Goal: Go to known website: Access a specific website the user already knows

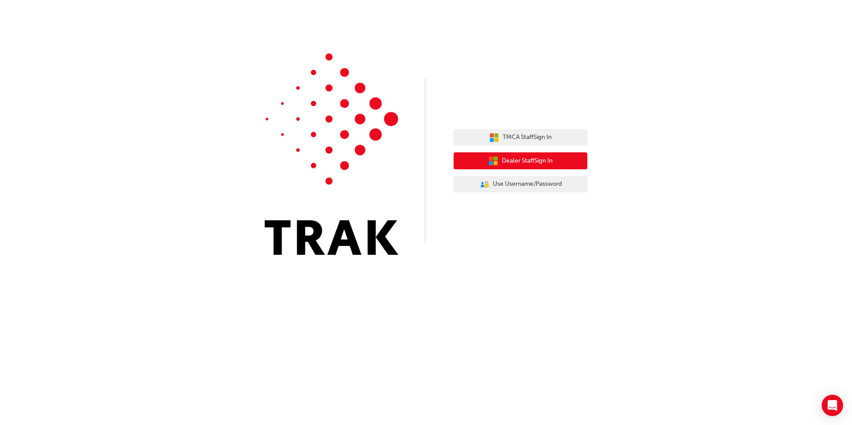
click at [520, 155] on button "Dealer Staff Sign In" at bounding box center [520, 160] width 134 height 17
